Goal: Find specific page/section: Find specific page/section

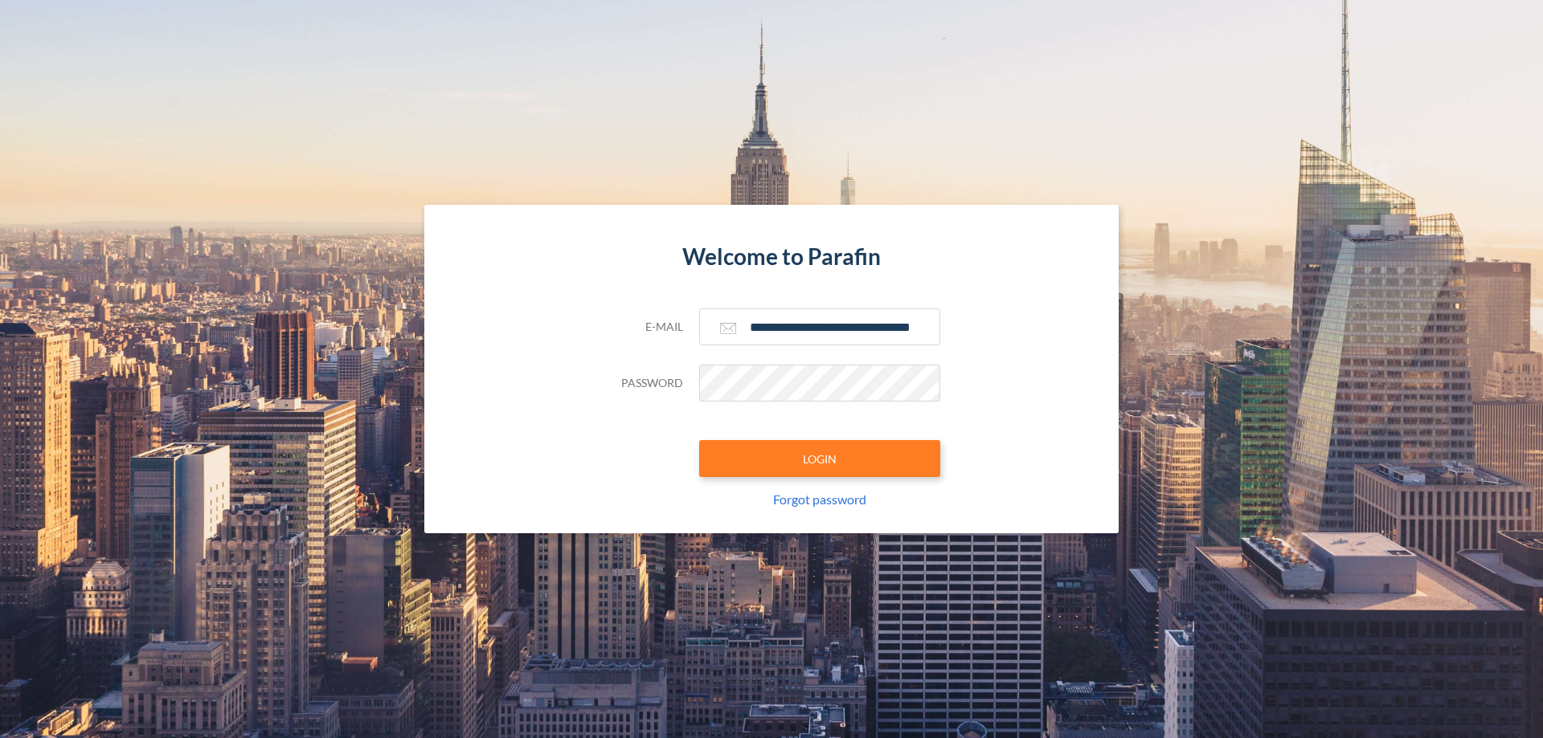
type input "**********"
click at [820, 459] on button "LOGIN" at bounding box center [819, 458] width 241 height 37
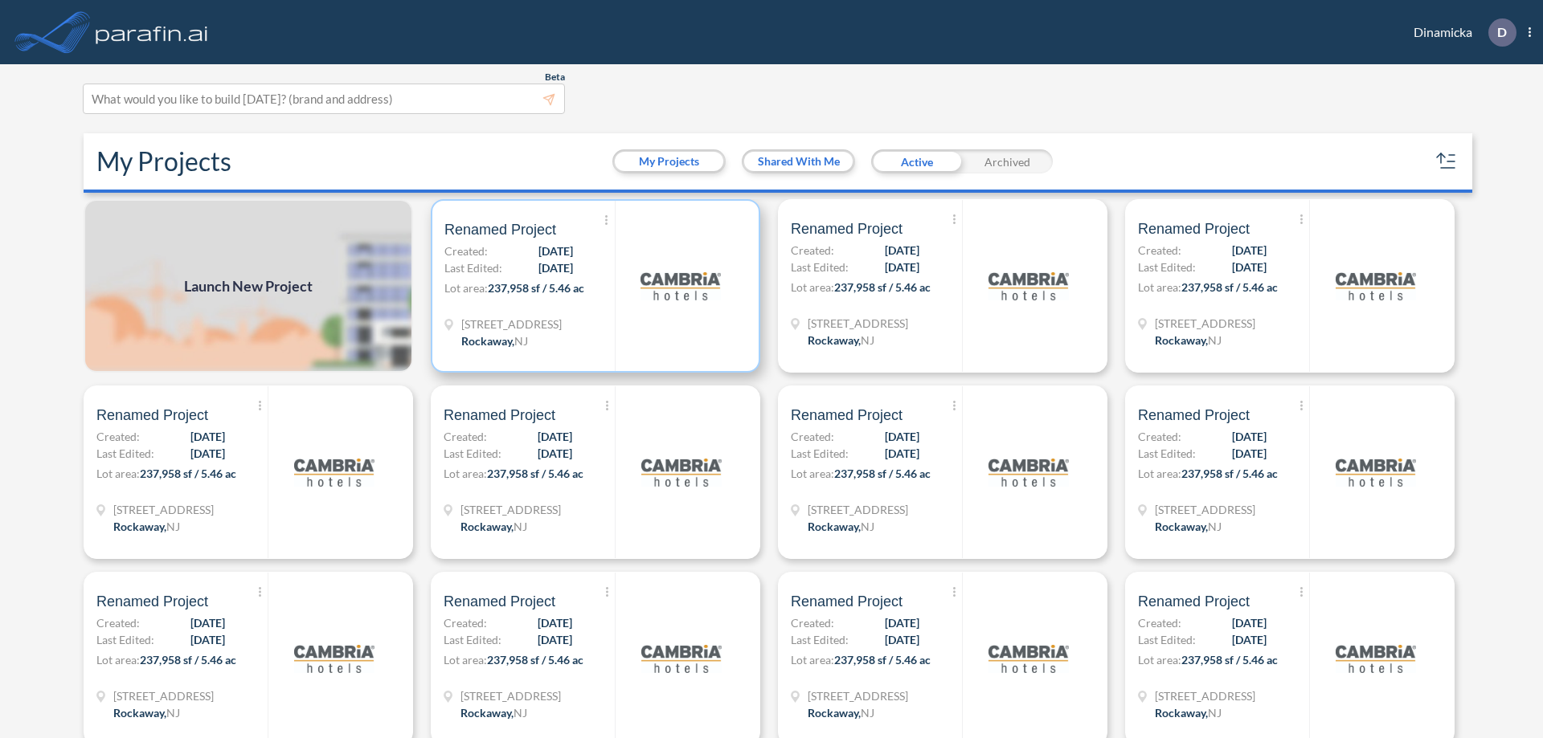
scroll to position [4, 0]
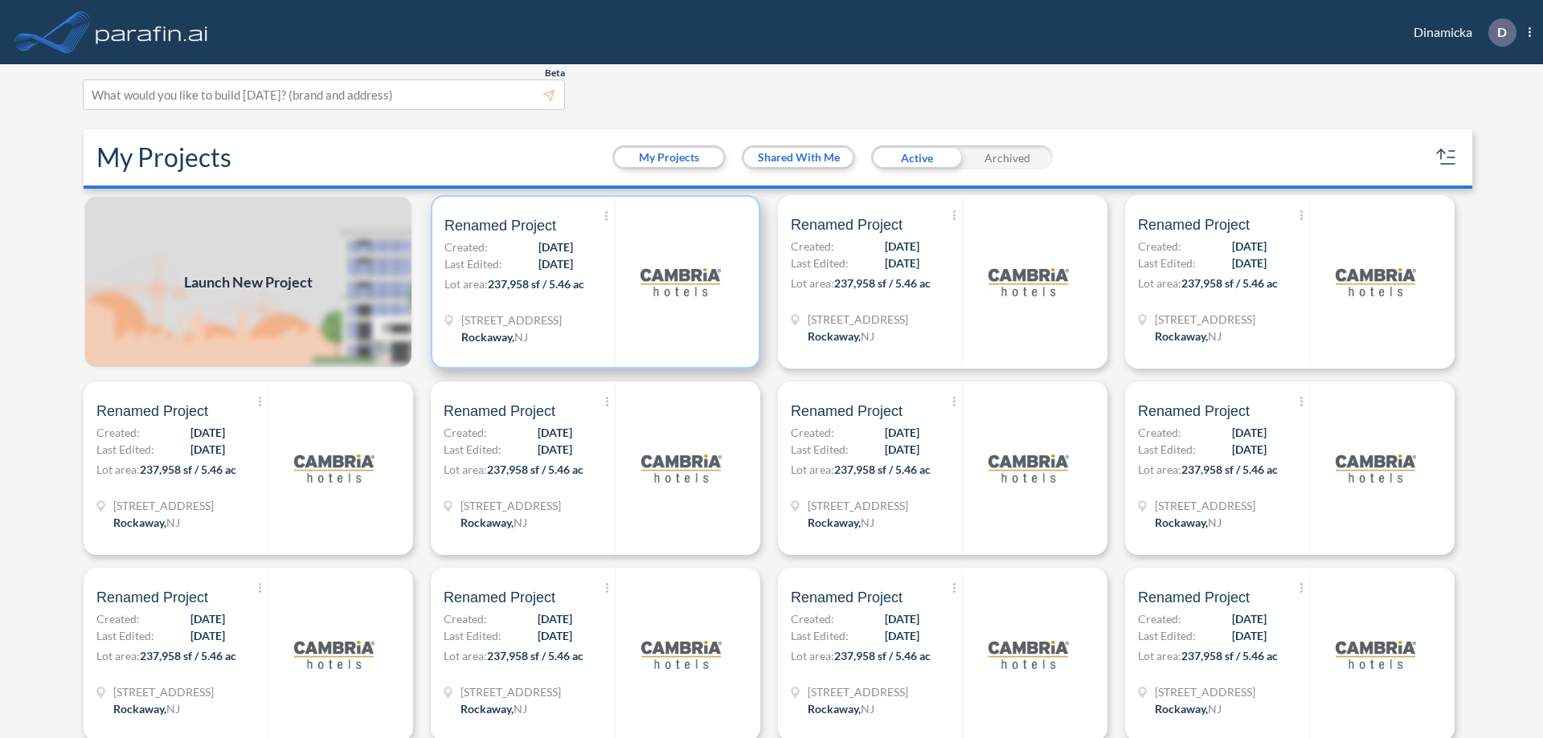
click at [592, 282] on p "Lot area: 237,958 sf / 5.46 ac" at bounding box center [529, 287] width 170 height 23
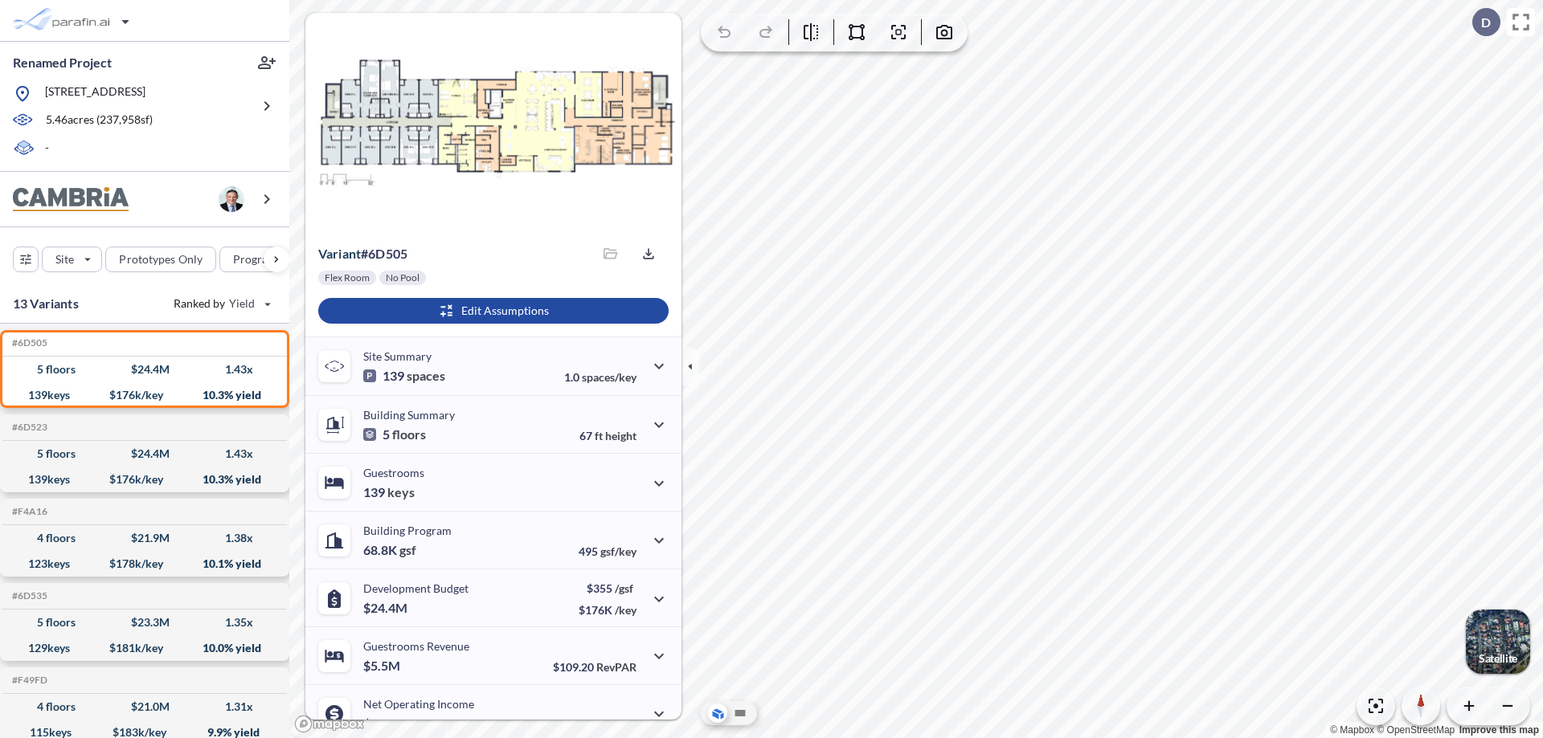
scroll to position [81, 0]
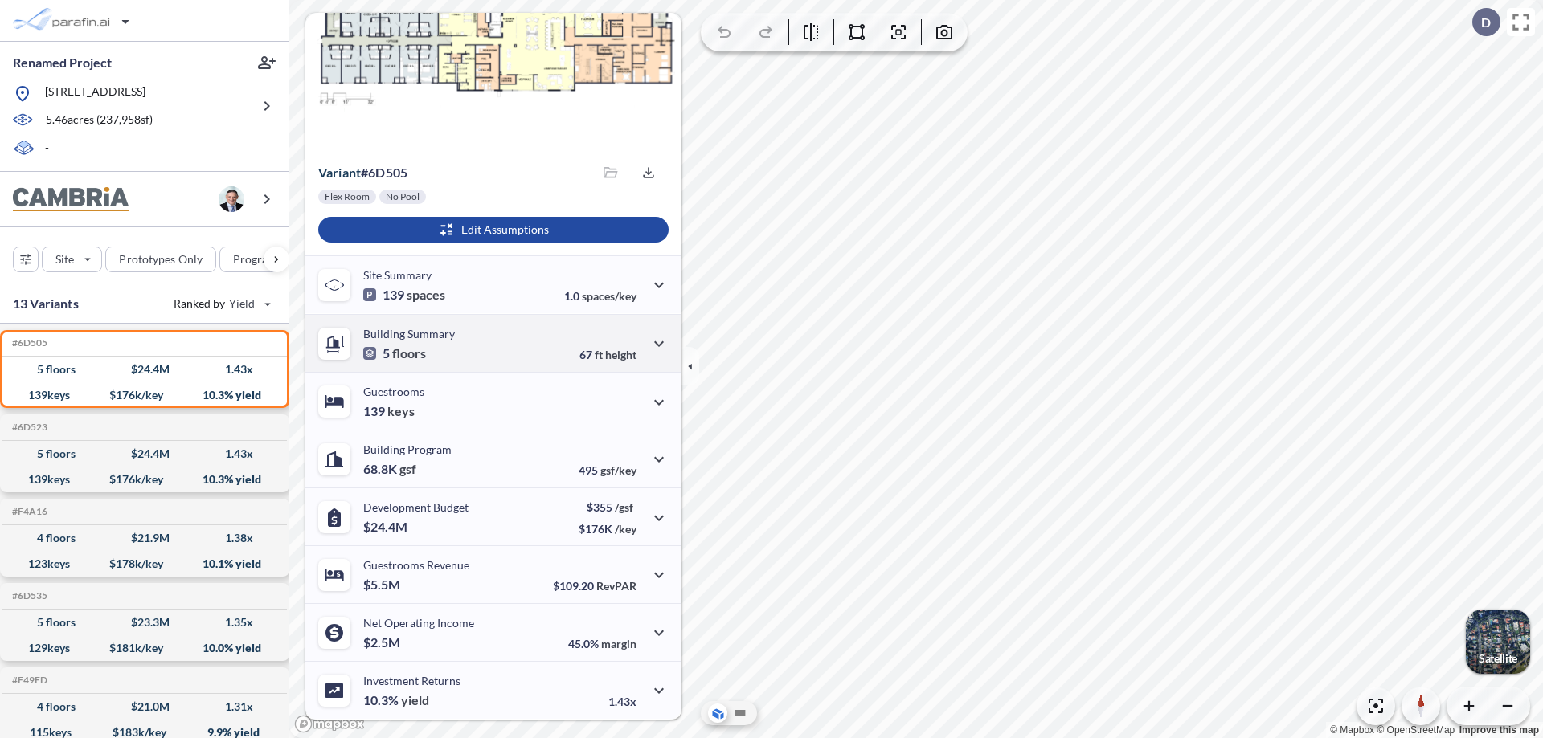
click at [491, 343] on div "Building Summary 5 floors 67 ft height" at bounding box center [493, 343] width 376 height 58
